Goal: Unclear

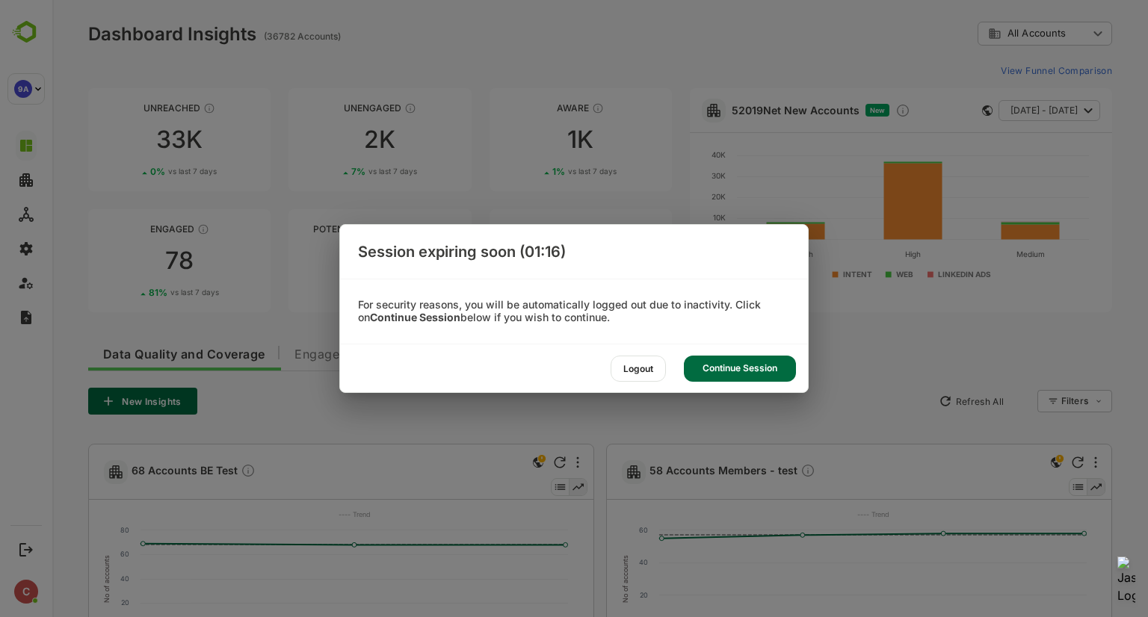
click at [733, 373] on div "Continue Session" at bounding box center [740, 369] width 112 height 26
